Goal: Navigation & Orientation: Find specific page/section

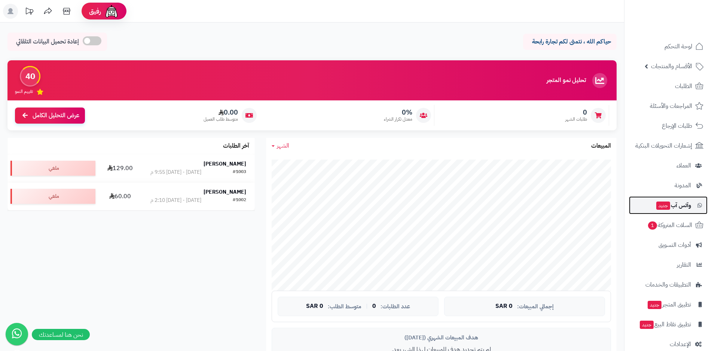
click at [665, 206] on span "جديد" at bounding box center [663, 205] width 14 height 8
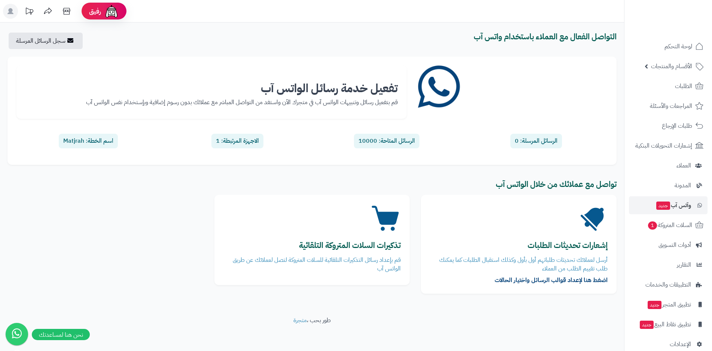
drag, startPoint x: 320, startPoint y: 55, endPoint x: 150, endPoint y: 237, distance: 248.4
click at [150, 237] on div "إشعارات تحديثات الطلبات أرسل لعملائك تحديثات طلباتهم أول بأول وكذلك استقبال الط…" at bounding box center [312, 248] width 621 height 106
click at [677, 47] on span "لوحة التحكم" at bounding box center [678, 46] width 27 height 10
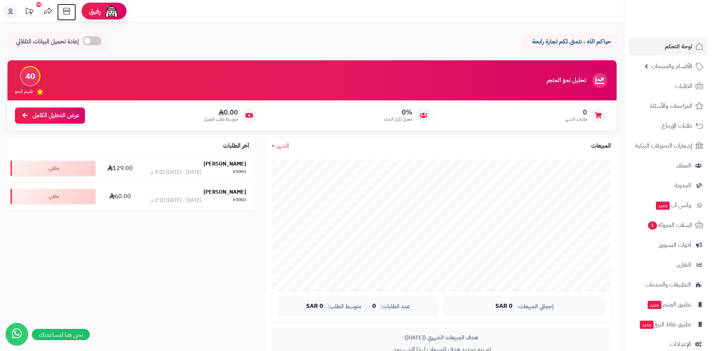
click at [67, 12] on icon at bounding box center [66, 11] width 15 height 15
